Goal: Task Accomplishment & Management: Use online tool/utility

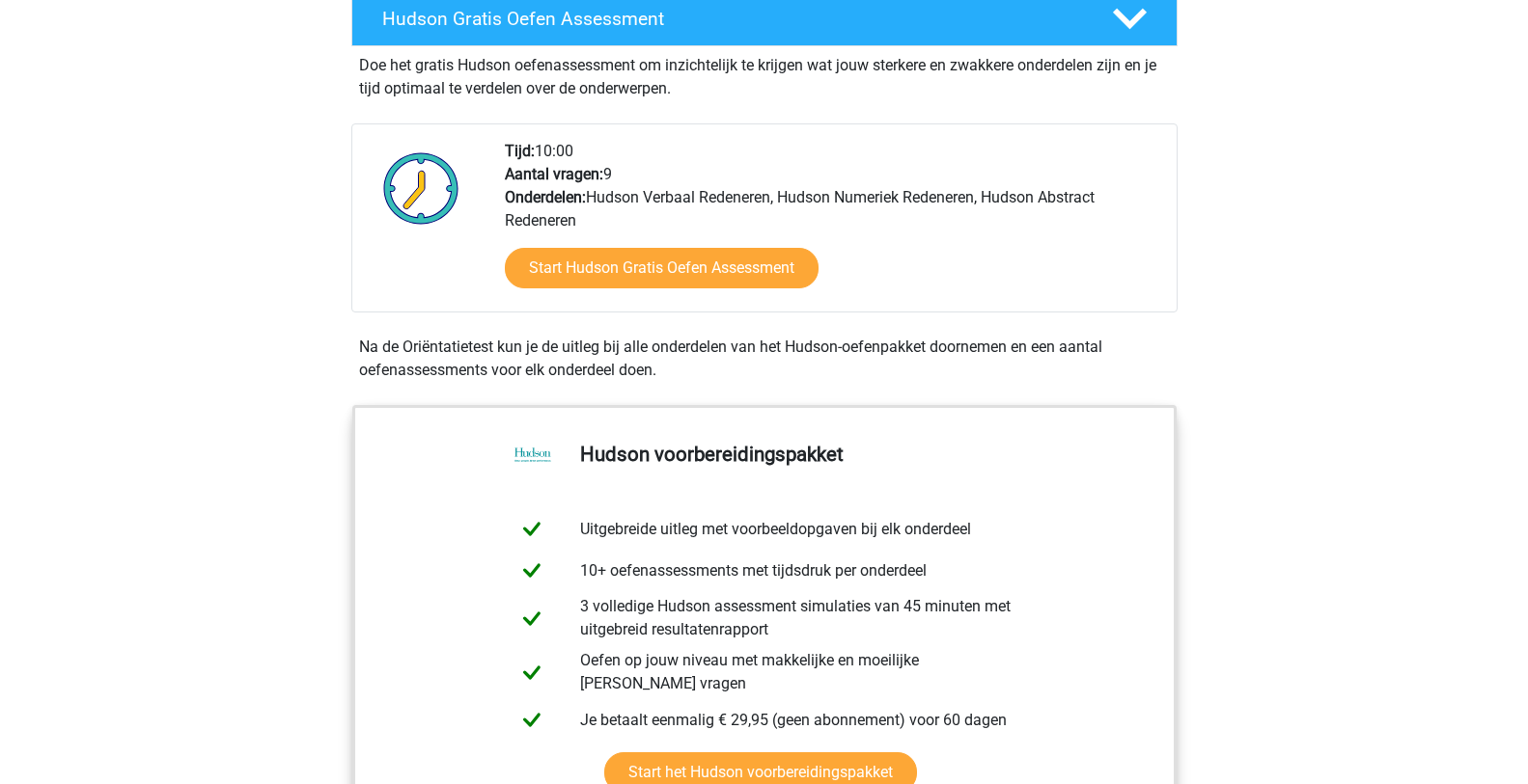
scroll to position [289, 0]
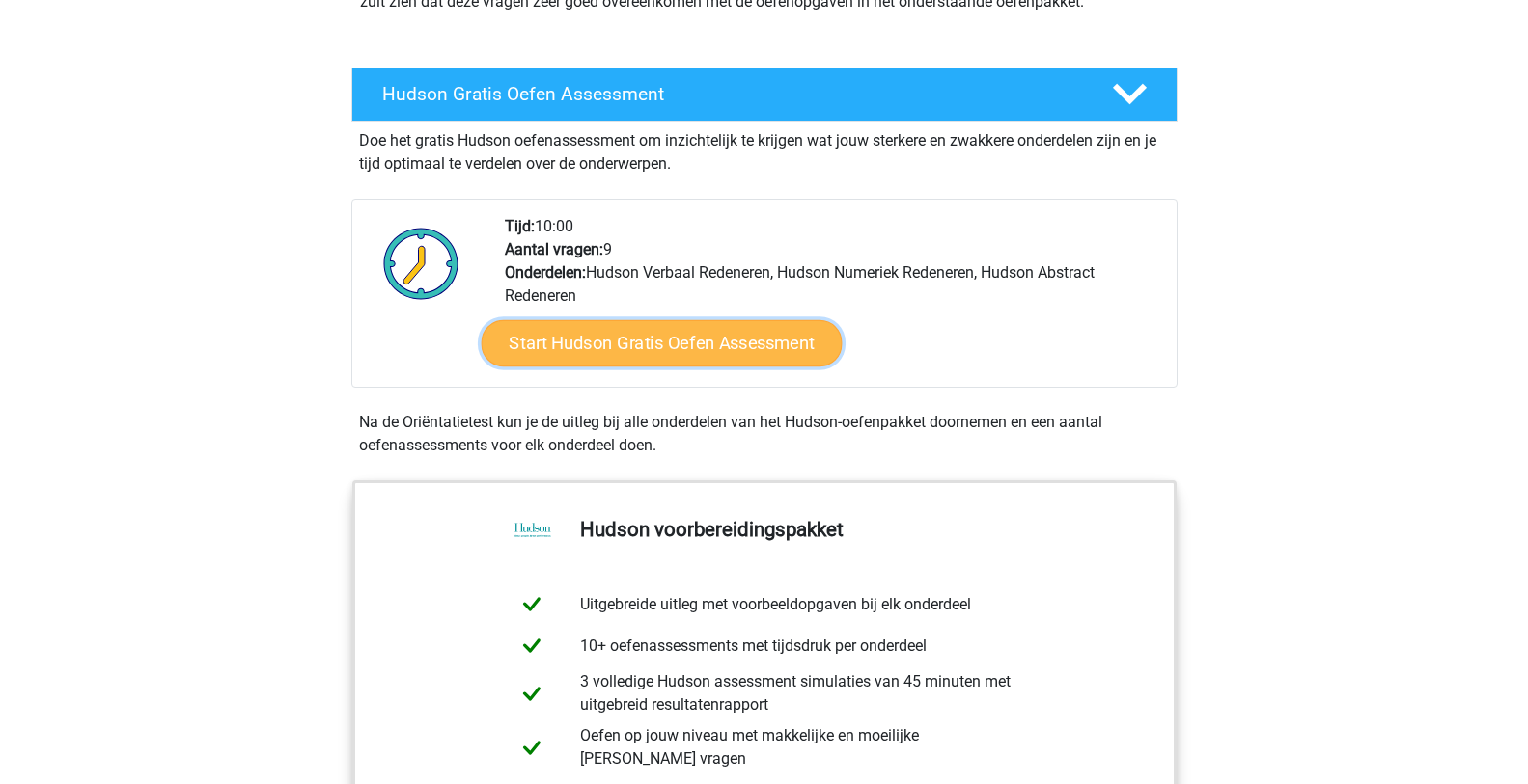
click at [745, 342] on link "Start Hudson Gratis Oefen Assessment" at bounding box center [661, 343] width 361 height 47
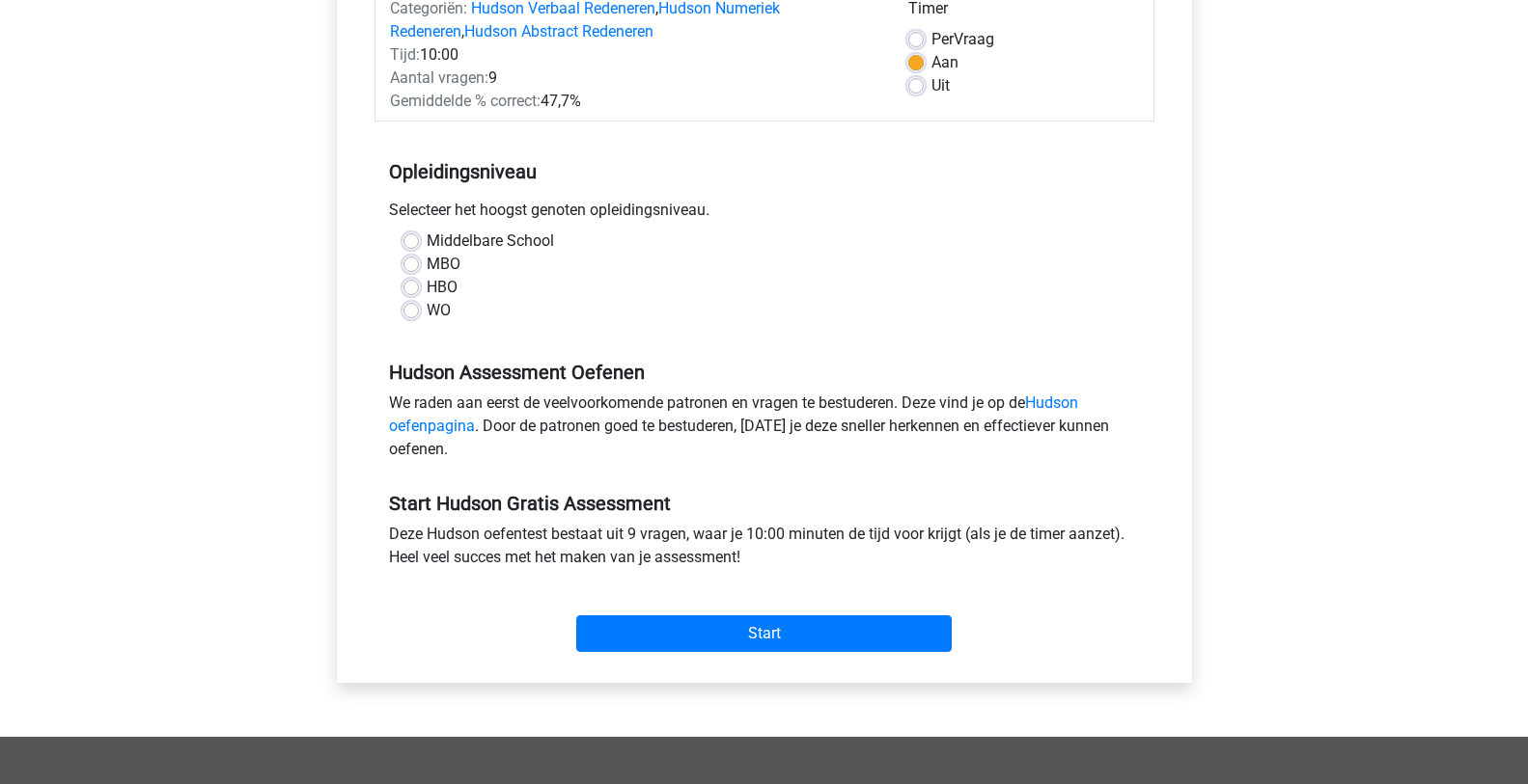
scroll to position [289, 0]
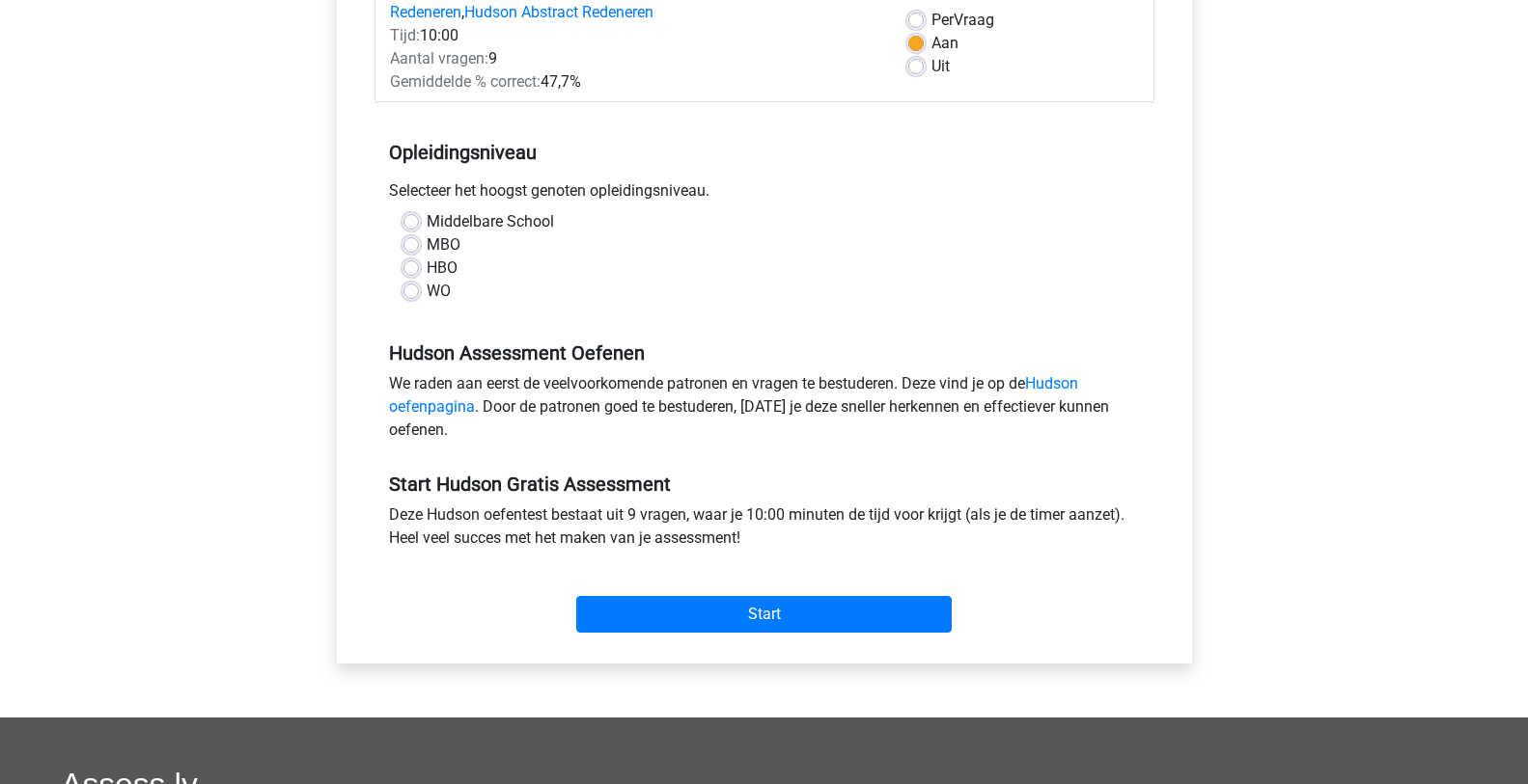
click at [426, 290] on label "WO" at bounding box center [438, 291] width 24 height 23
click at [416, 290] on input "WO" at bounding box center [412, 289] width 16 height 19
radio input "true"
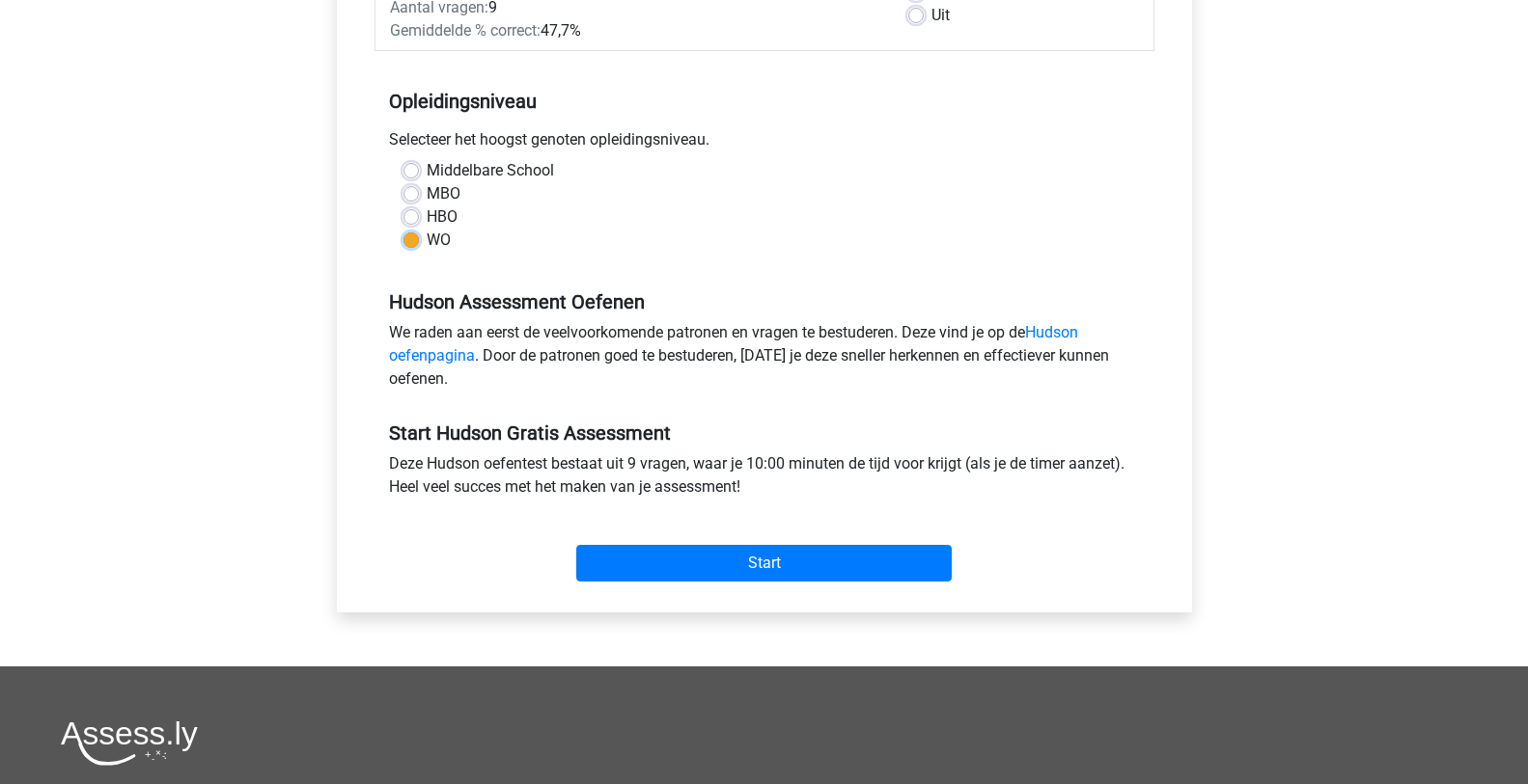
scroll to position [386, 0]
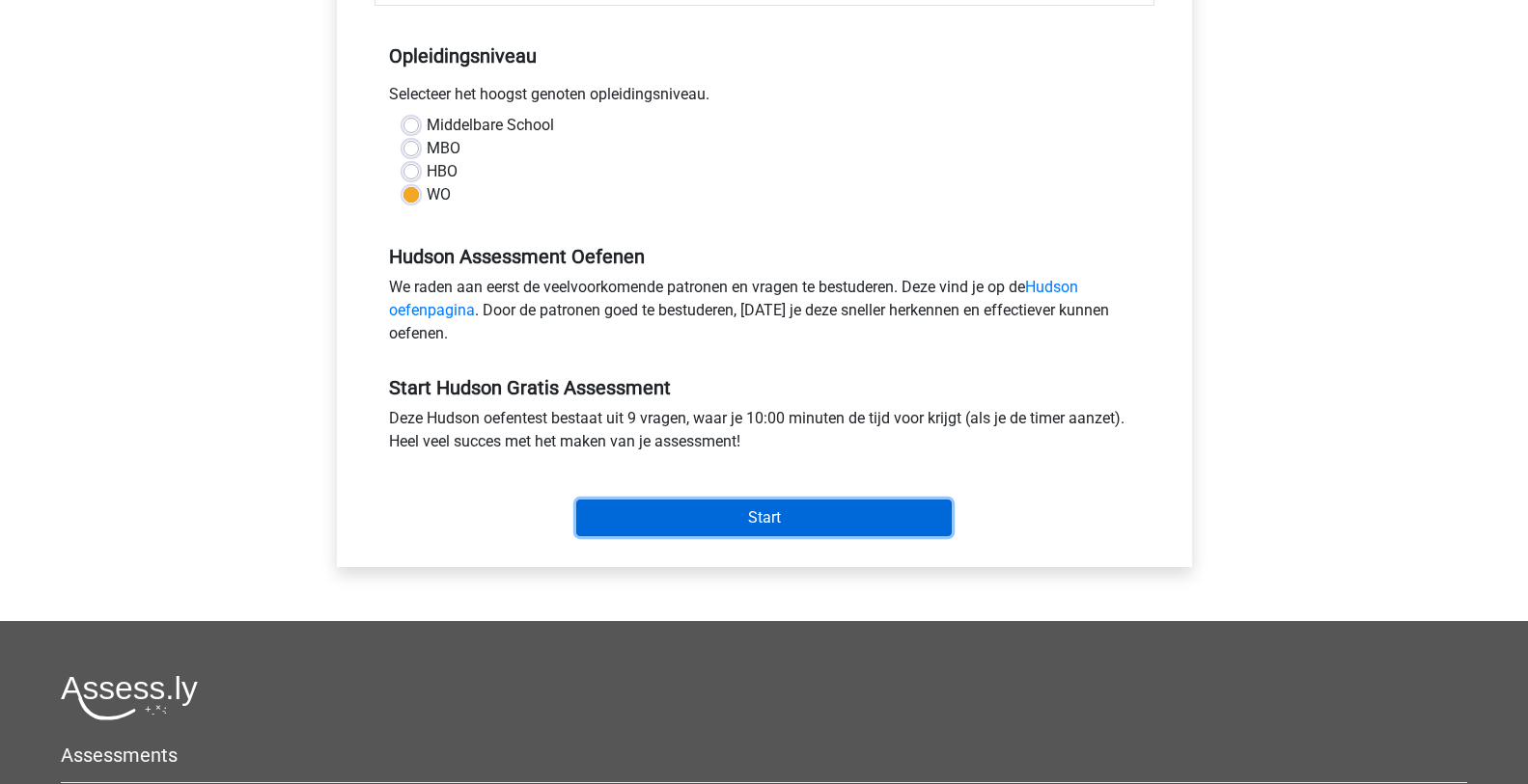
click at [753, 522] on input "Start" at bounding box center [764, 518] width 376 height 37
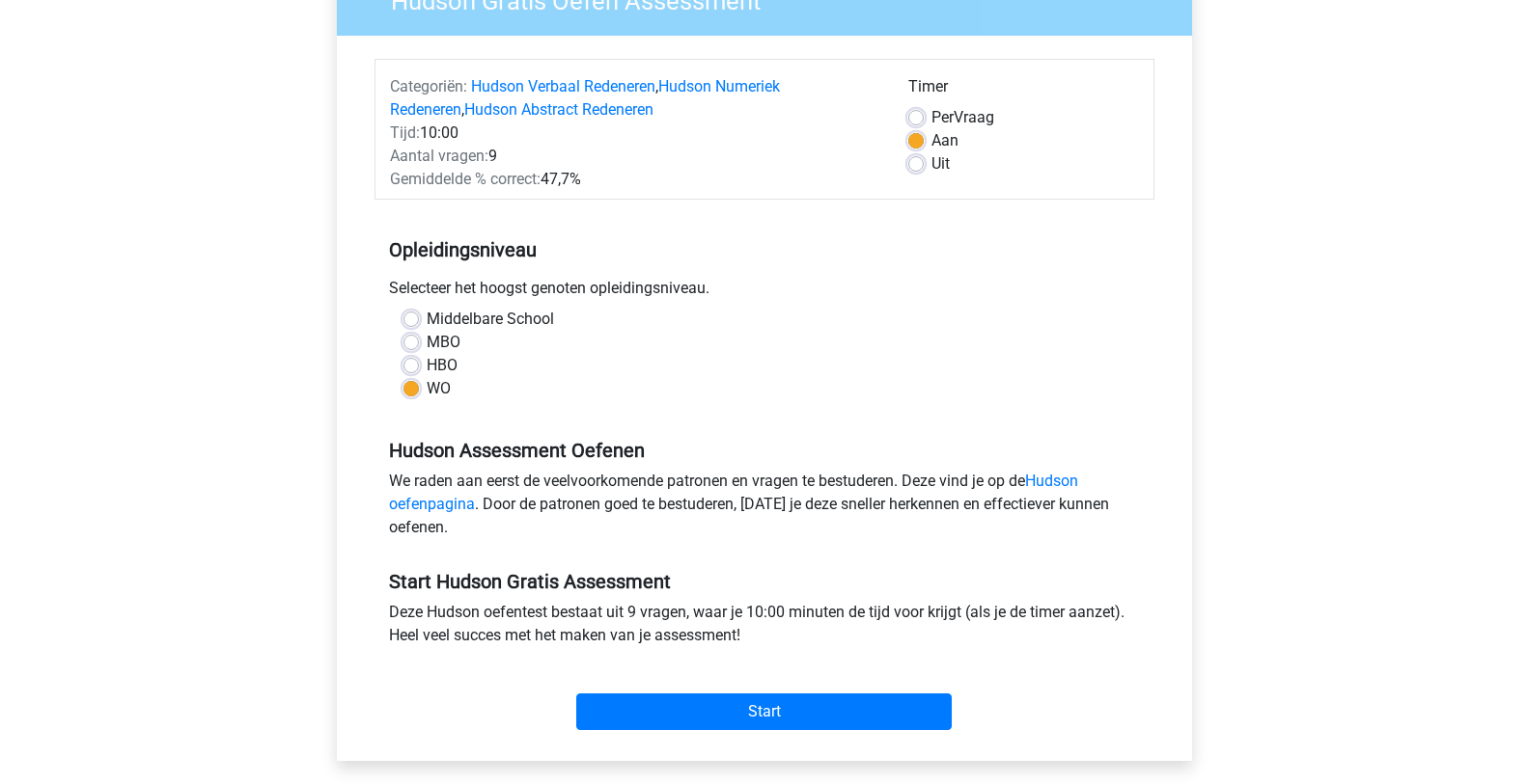
scroll to position [193, 0]
click at [932, 163] on label "Uit" at bounding box center [941, 163] width 18 height 23
click at [916, 163] on input "Uit" at bounding box center [916, 161] width 16 height 19
radio input "true"
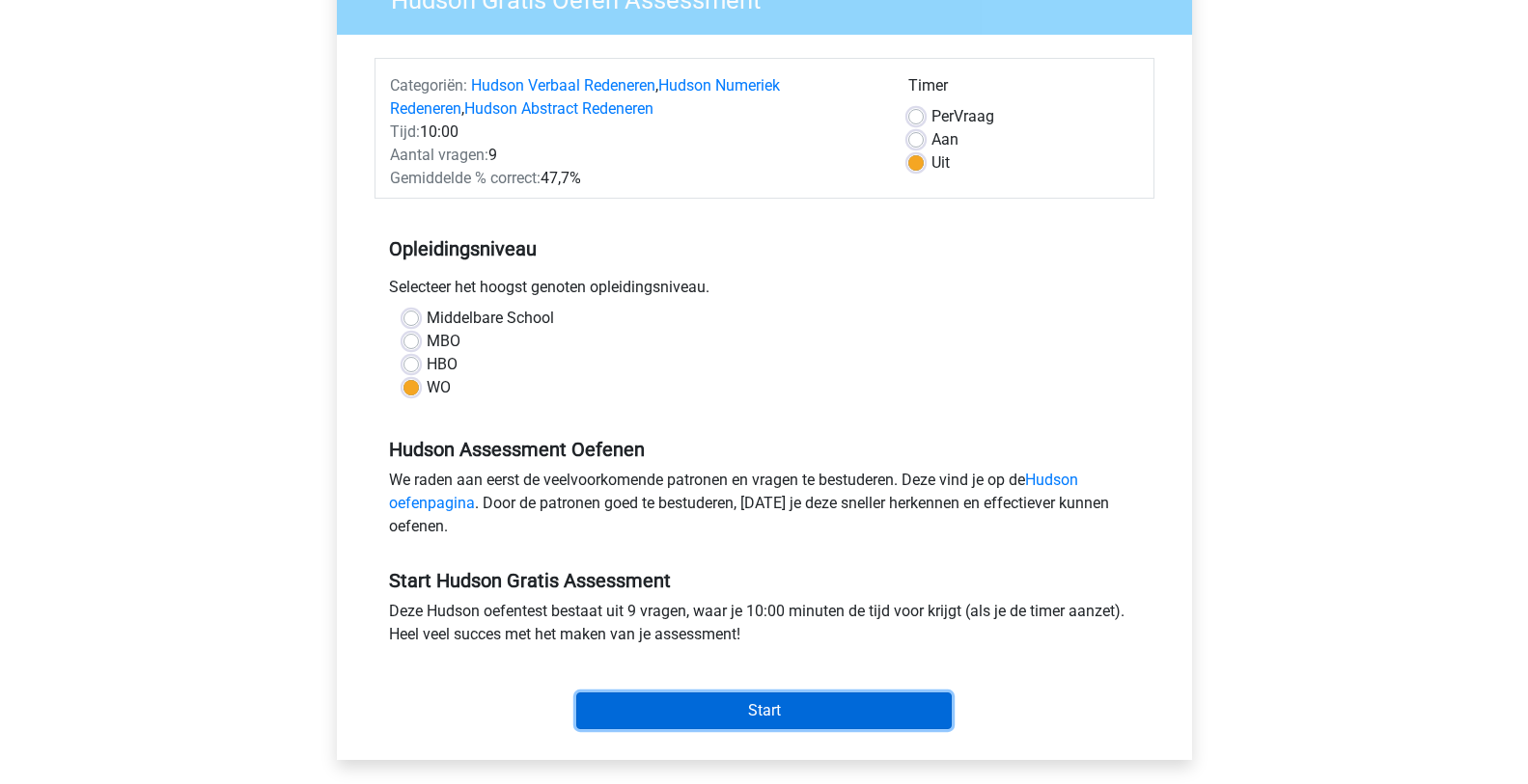
click at [717, 715] on input "Start" at bounding box center [764, 711] width 376 height 37
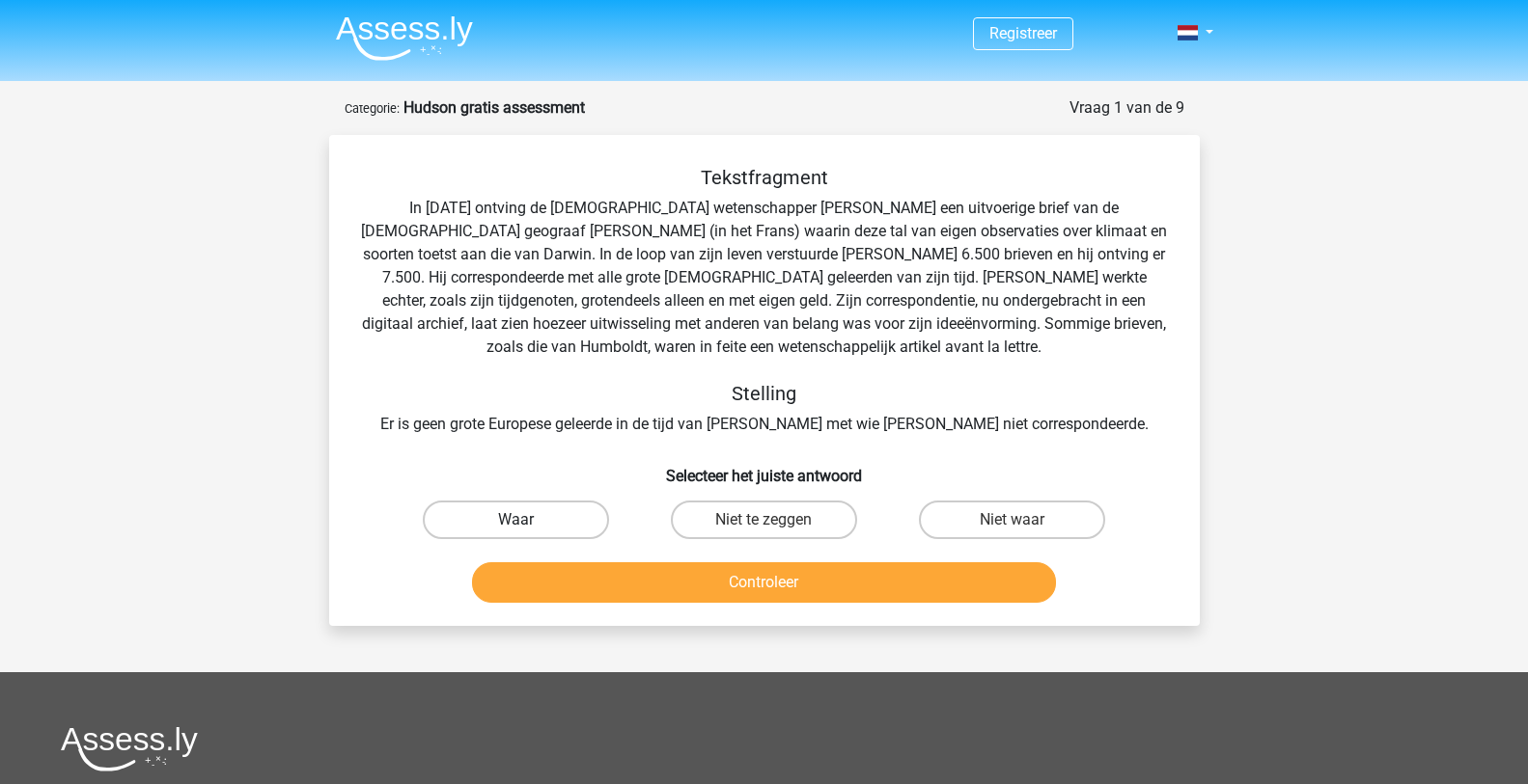
click at [515, 510] on label "Waar" at bounding box center [516, 520] width 186 height 39
click at [515, 520] on input "Waar" at bounding box center [521, 526] width 13 height 13
radio input "true"
click at [737, 578] on button "Controleer" at bounding box center [764, 583] width 584 height 41
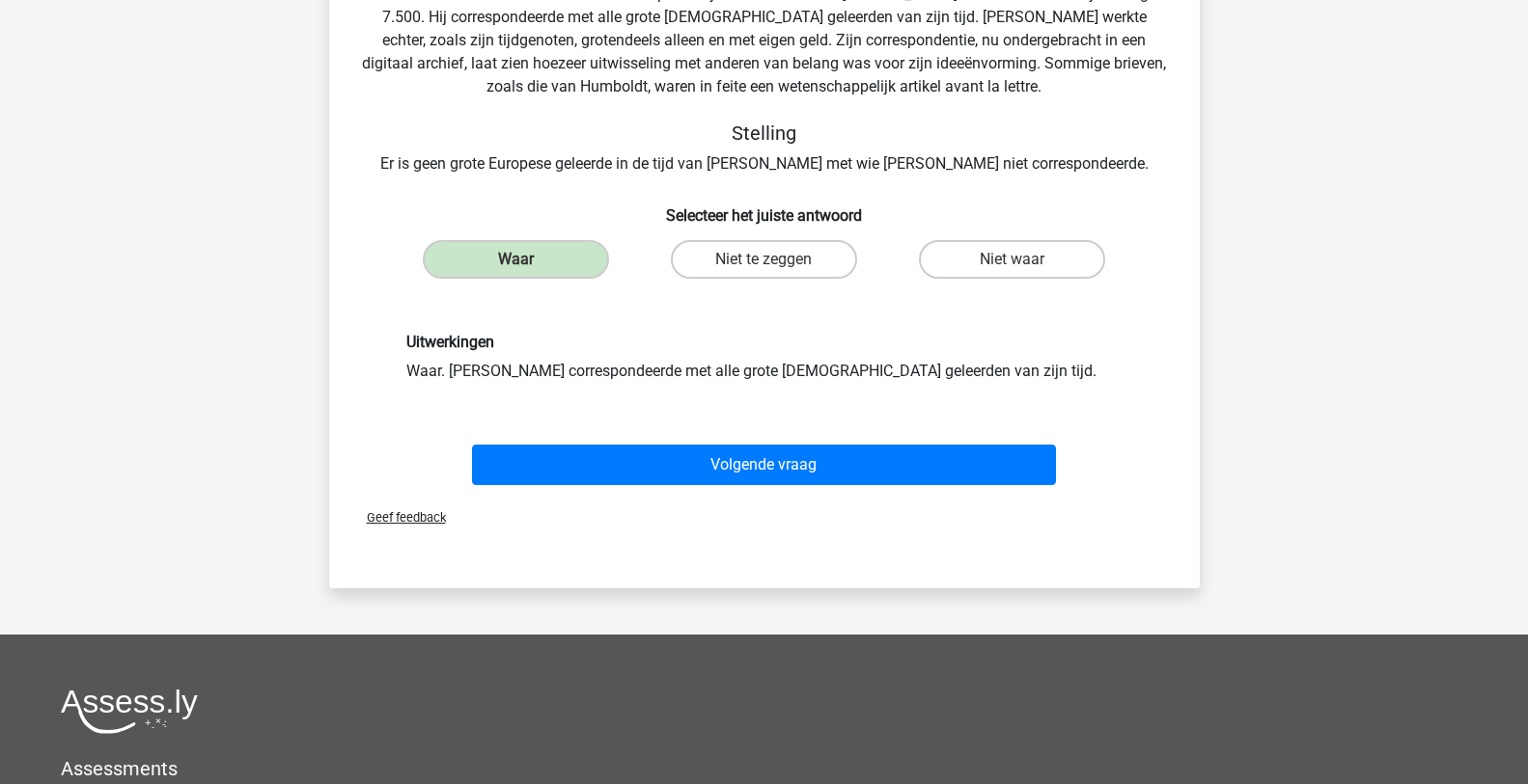
scroll to position [289, 0]
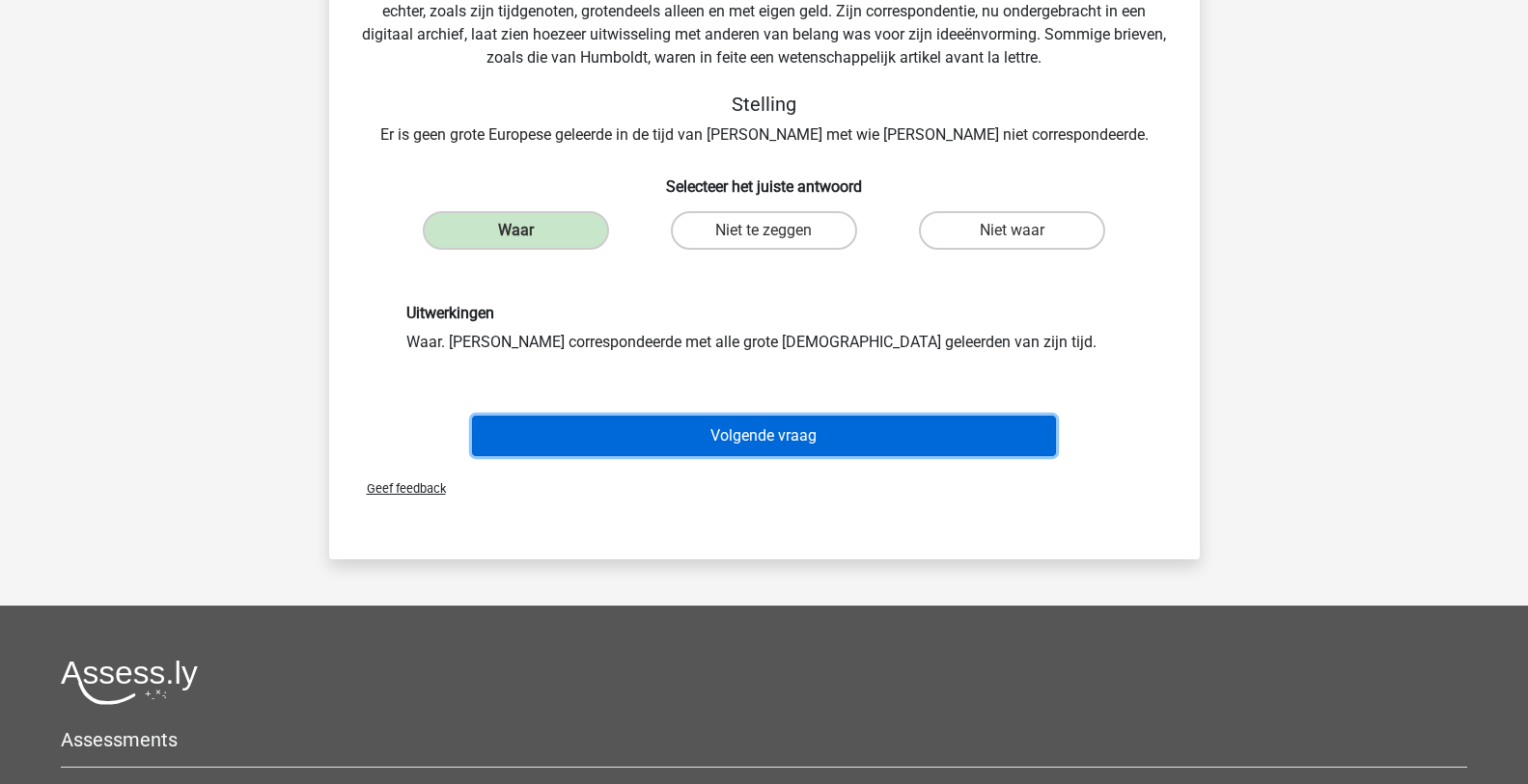
click at [783, 439] on button "Volgende vraag" at bounding box center [764, 437] width 584 height 41
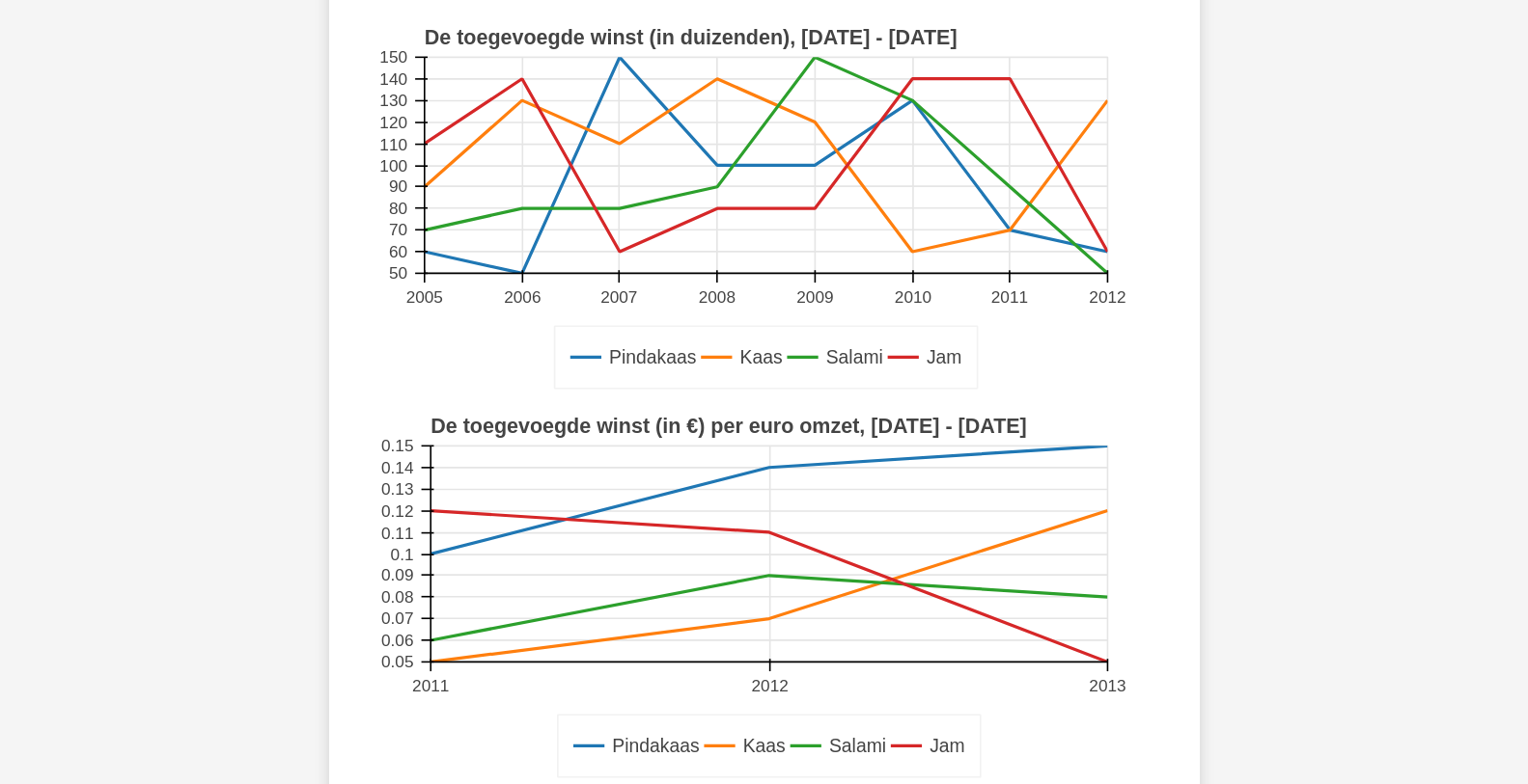
scroll to position [0, 0]
